Goal: Information Seeking & Learning: Learn about a topic

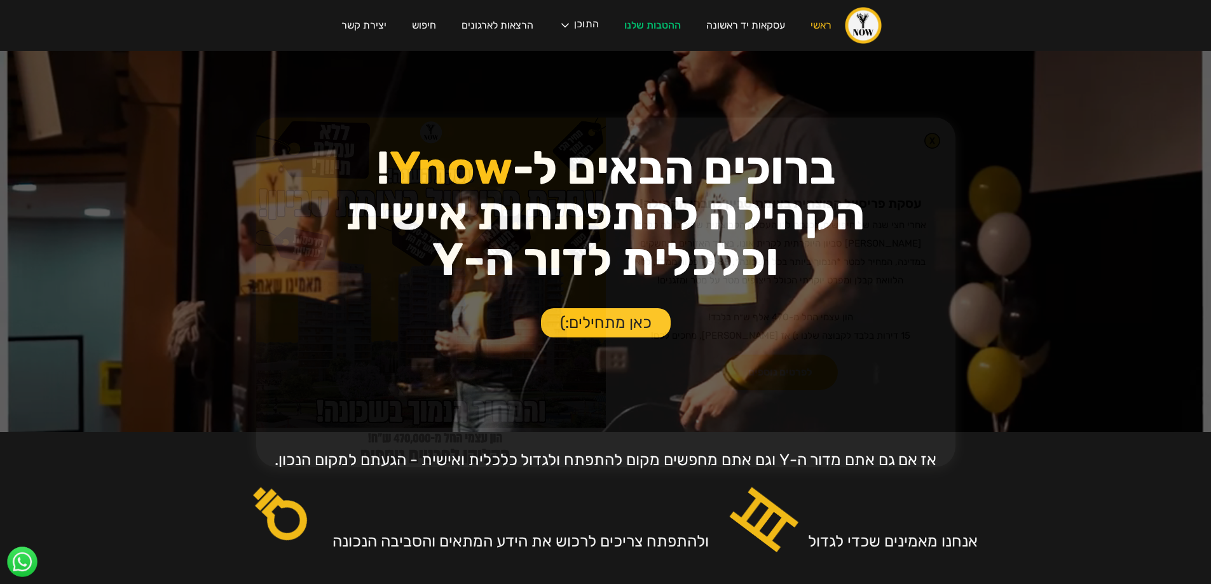
click at [371, 21] on div "עסקת פריסייל קבוצתית בצומת סביון לחברי הקהילה! ‍ אחרי חצי שנה של חיפושים, נכנסה…" at bounding box center [605, 292] width 1211 height 584
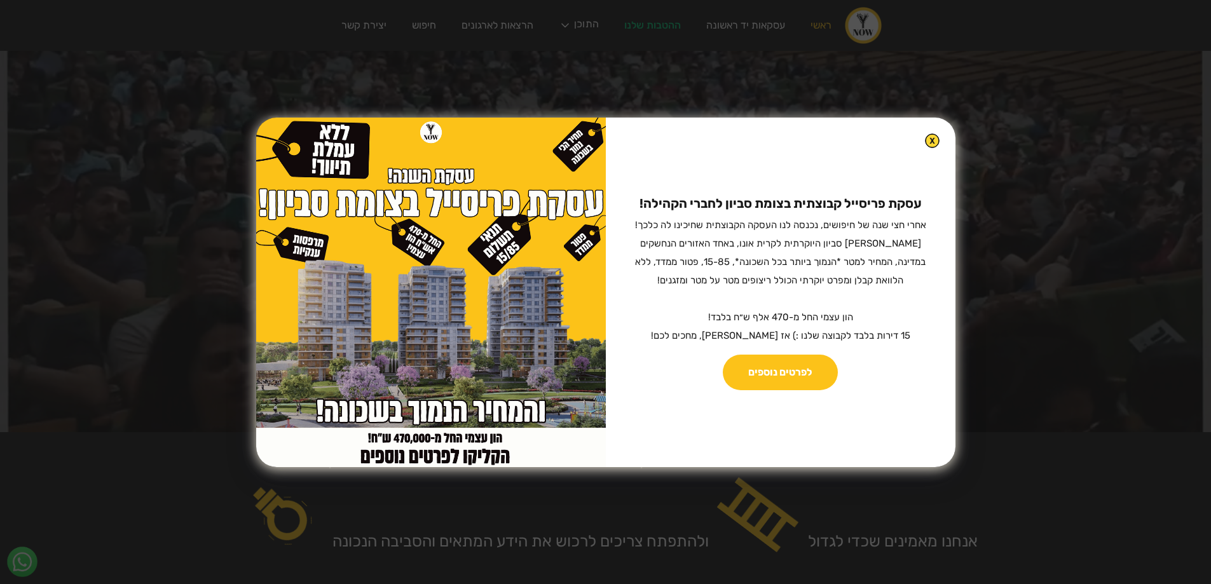
click at [925, 139] on img at bounding box center [932, 141] width 15 height 15
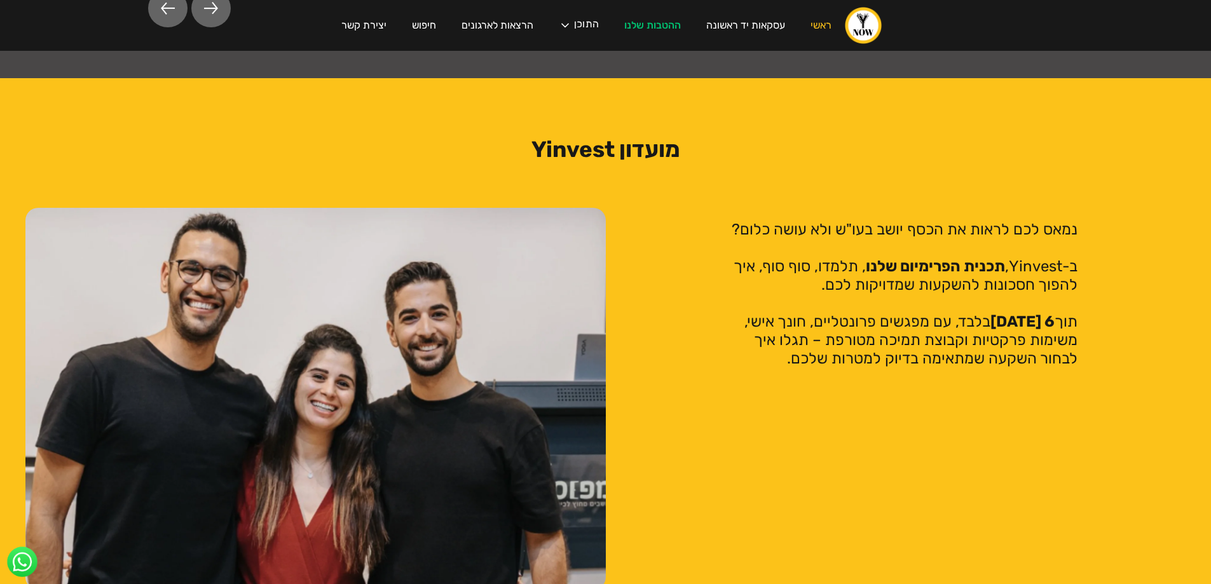
scroll to position [2002, 0]
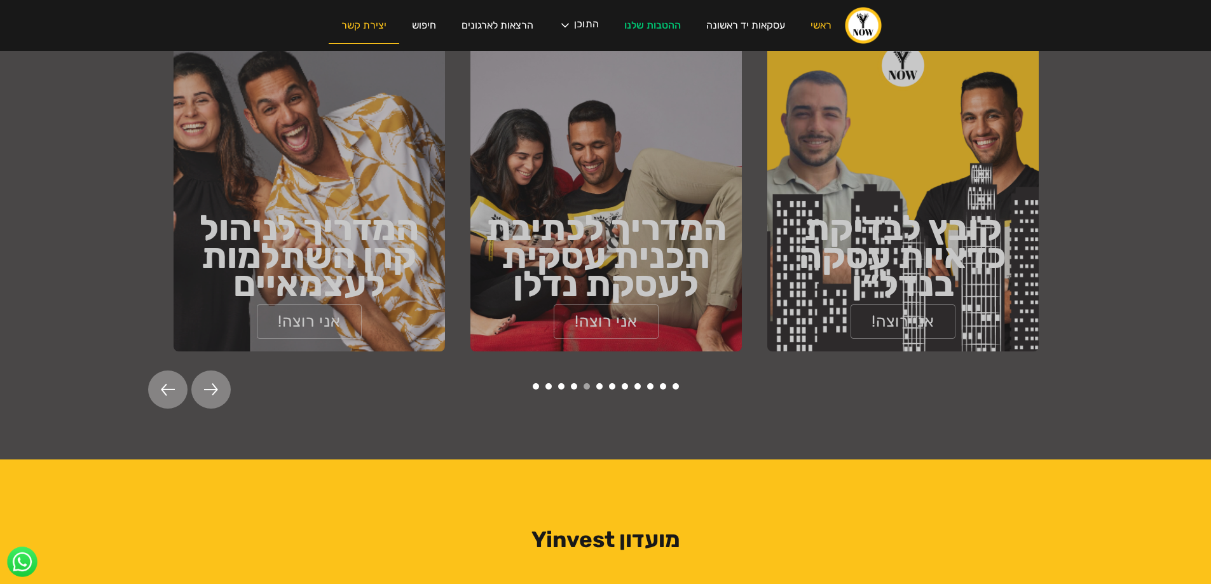
click at [378, 23] on link "יצירת קשר" at bounding box center [364, 26] width 71 height 36
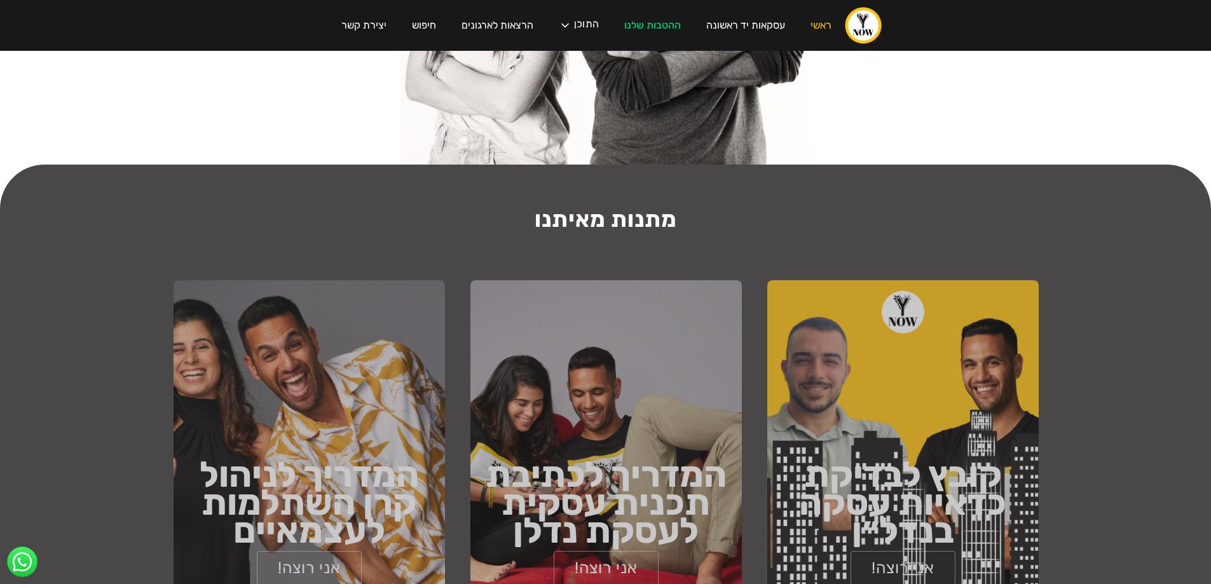
scroll to position [1812, 0]
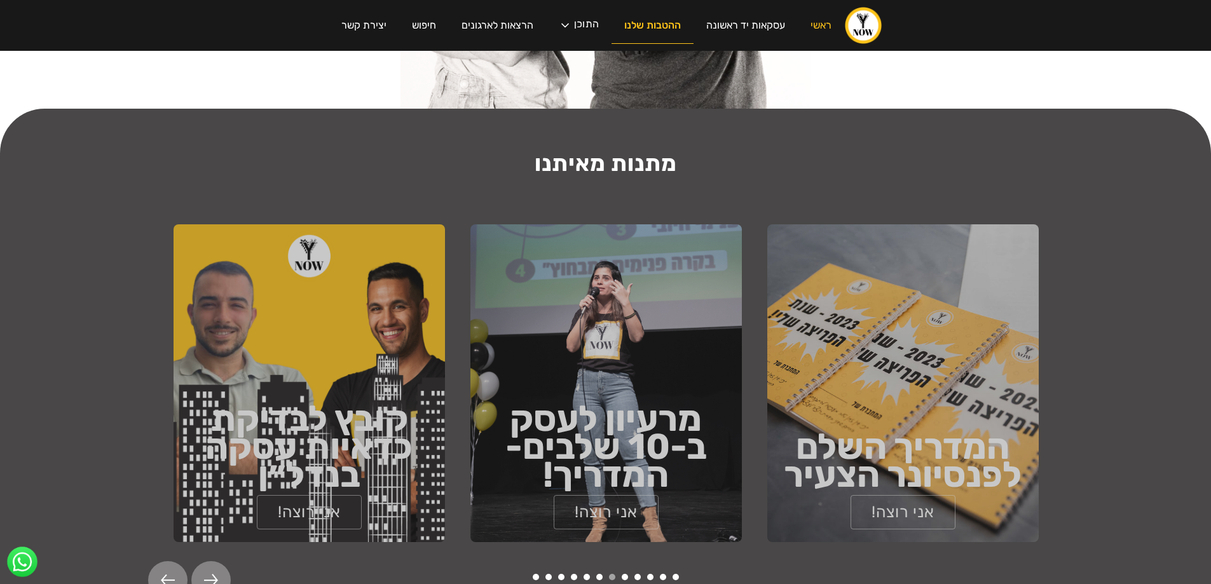
click at [652, 20] on link "ההטבות שלנו" at bounding box center [653, 26] width 82 height 36
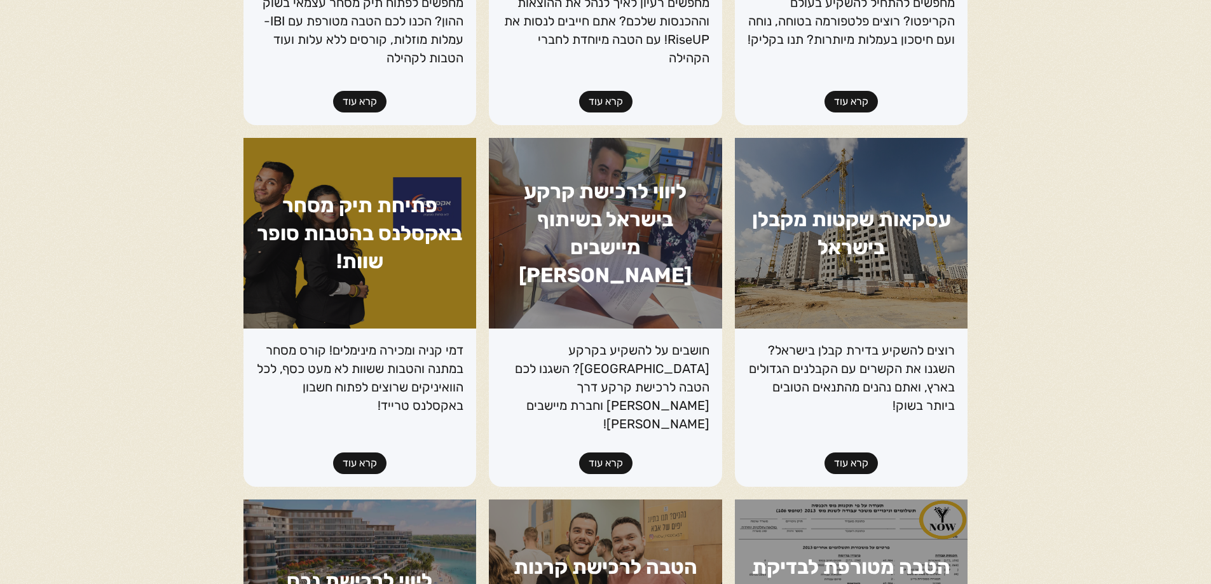
scroll to position [870, 0]
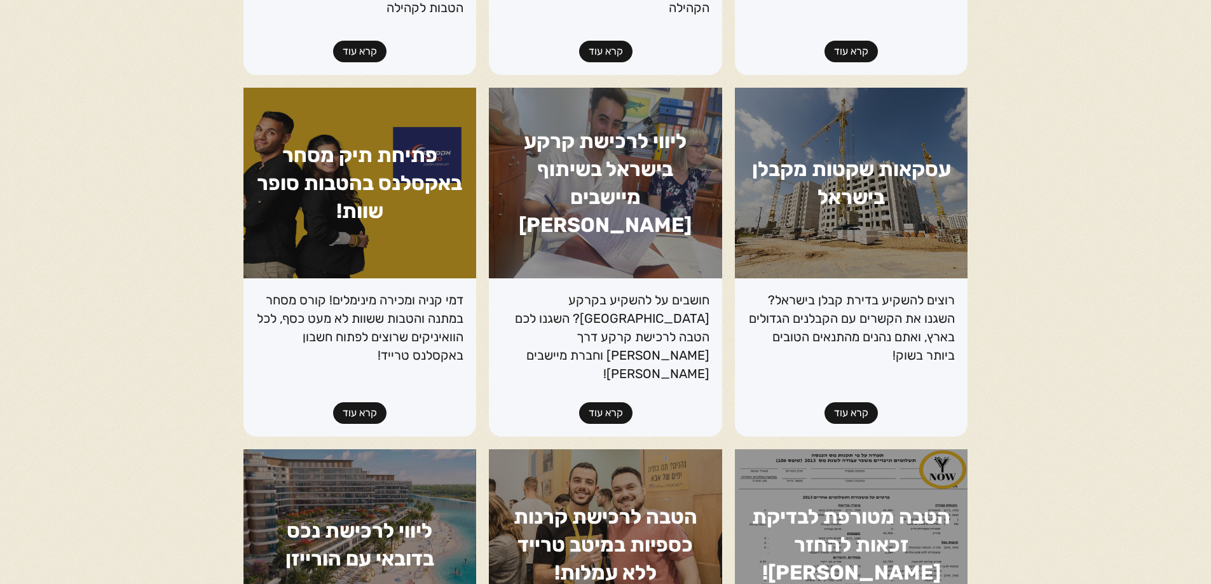
click at [855, 402] on link "קרא עוד" at bounding box center [851, 413] width 53 height 22
